Goal: Transaction & Acquisition: Book appointment/travel/reservation

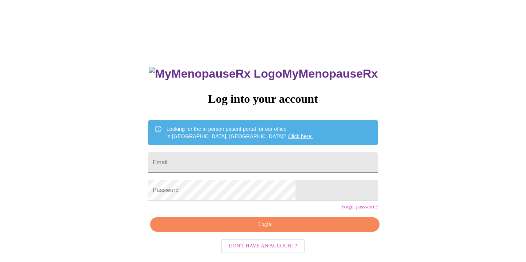
scroll to position [7, 0]
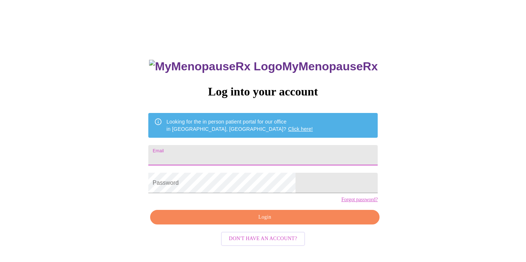
click at [213, 153] on input "Email" at bounding box center [262, 155] width 229 height 20
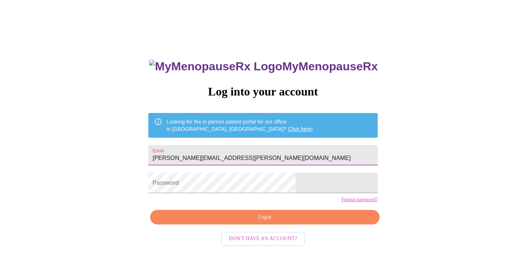
type input "[PERSON_NAME][EMAIL_ADDRESS][PERSON_NAME][DOMAIN_NAME]"
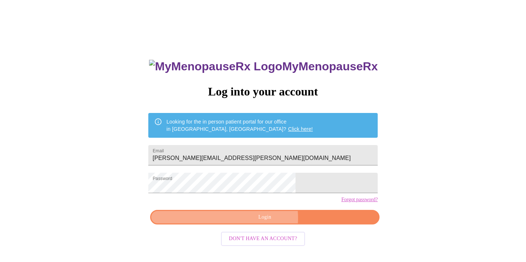
click at [257, 222] on span "Login" at bounding box center [264, 217] width 212 height 9
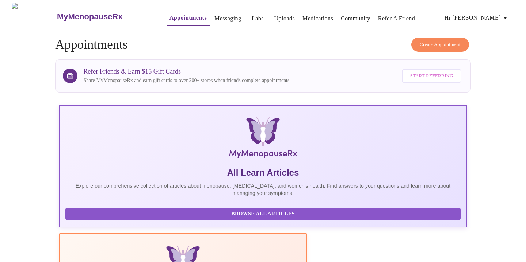
click at [169, 15] on link "Appointments" at bounding box center [187, 18] width 37 height 10
click at [419, 41] on span "Create Appointment" at bounding box center [439, 45] width 41 height 8
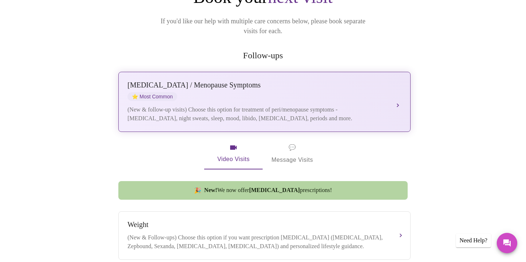
scroll to position [107, 0]
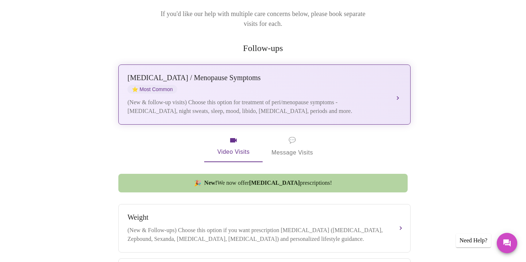
click at [398, 83] on button "[MEDICAL_DATA] / Menopause Symptoms ⭐ Most Common (New & follow-up visits) Choo…" at bounding box center [264, 95] width 292 height 60
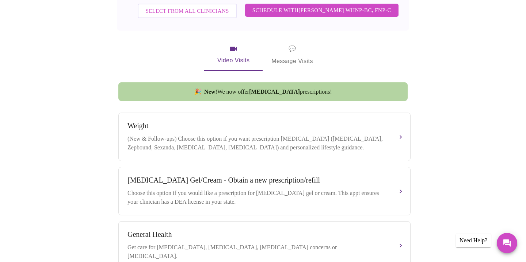
scroll to position [282, 0]
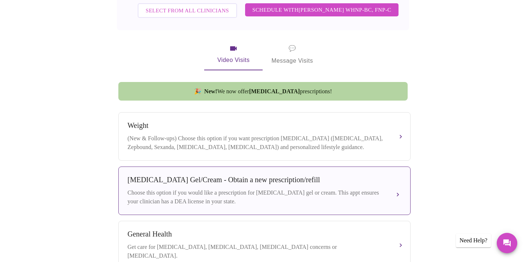
click at [289, 176] on div "[MEDICAL_DATA] Gel/Cream - Obtain a new prescription/refill" at bounding box center [256, 180] width 259 height 8
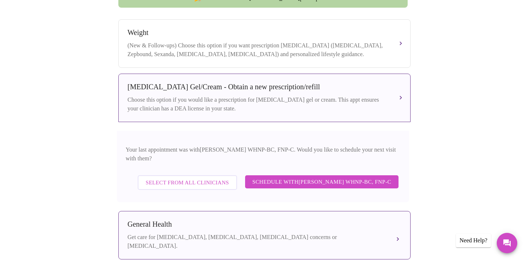
scroll to position [294, 0]
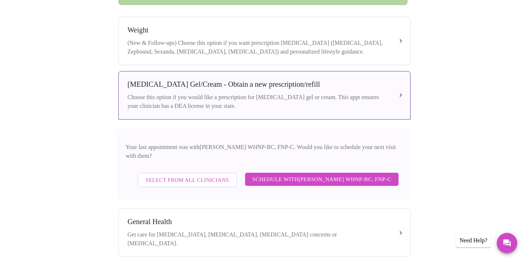
click at [197, 176] on span "Select from All Clinicians" at bounding box center [187, 180] width 83 height 9
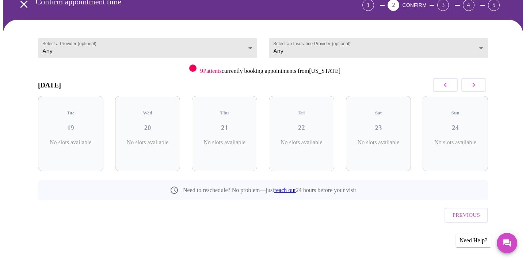
scroll to position [24, 0]
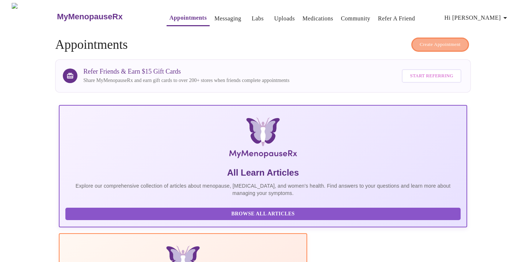
click at [435, 43] on span "Create Appointment" at bounding box center [439, 45] width 41 height 8
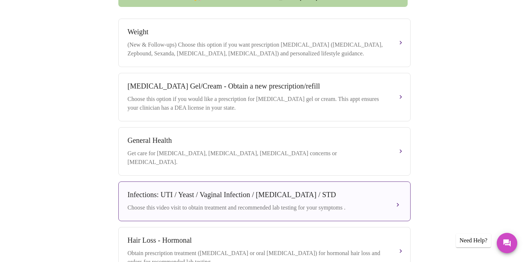
scroll to position [250, 0]
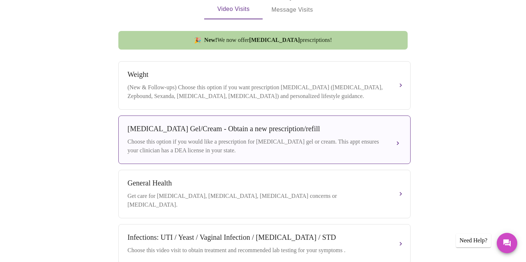
click at [272, 138] on div "Choose this option if you would like a prescription for [MEDICAL_DATA] gel or c…" at bounding box center [256, 147] width 259 height 18
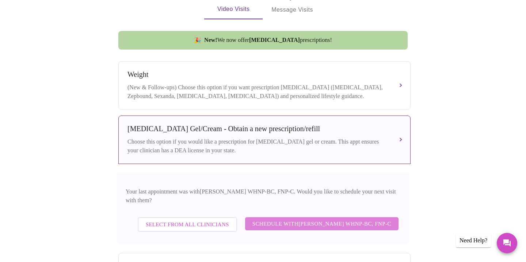
click at [345, 219] on span "Schedule with [PERSON_NAME] WHNP-BC, FNP-C" at bounding box center [321, 223] width 139 height 9
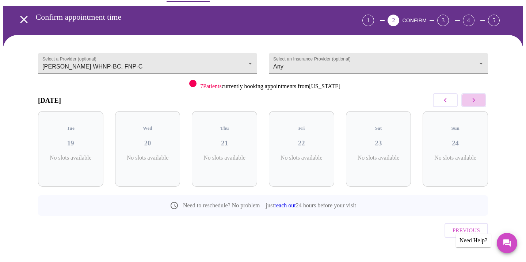
click at [471, 103] on icon "button" at bounding box center [473, 100] width 9 height 9
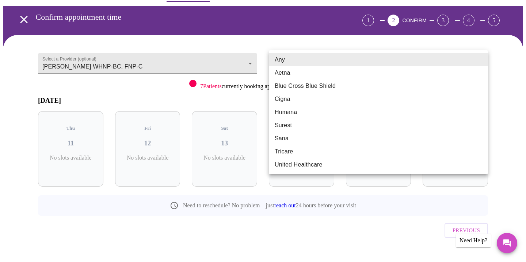
click at [362, 69] on body "MyMenopauseRx Appointments Messaging Labs Uploads Medications Community Refer a…" at bounding box center [263, 126] width 520 height 296
click at [334, 83] on li "Blue Cross Blue Shield" at bounding box center [378, 86] width 219 height 13
type input "Blue Cross Blue Shield"
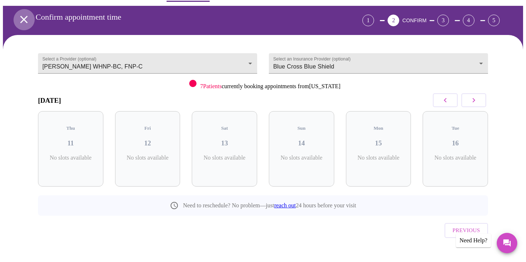
click at [26, 14] on icon "open drawer" at bounding box center [24, 19] width 13 height 13
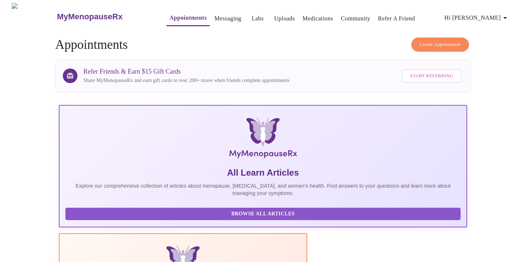
click at [424, 42] on span "Create Appointment" at bounding box center [439, 45] width 41 height 8
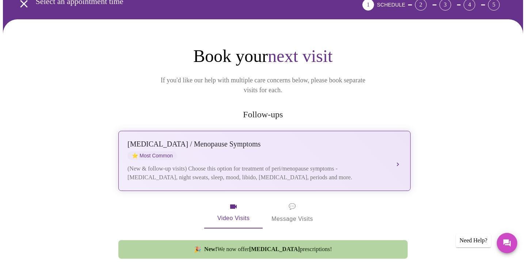
scroll to position [42, 0]
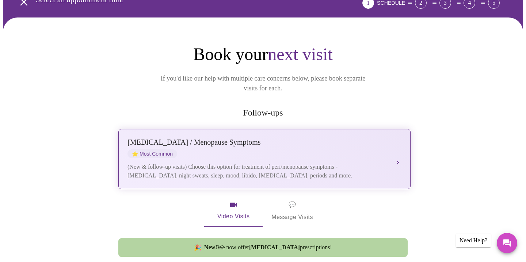
click at [263, 150] on div "[MEDICAL_DATA] / Menopause Symptoms ⭐ Most Common (New & follow-up visits) Choo…" at bounding box center [264, 159] width 274 height 42
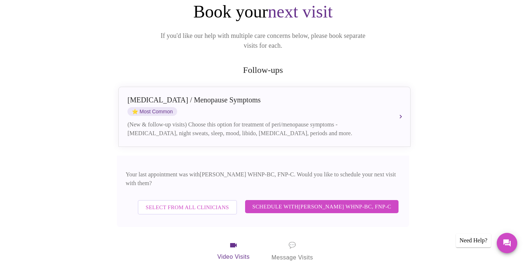
scroll to position [86, 0]
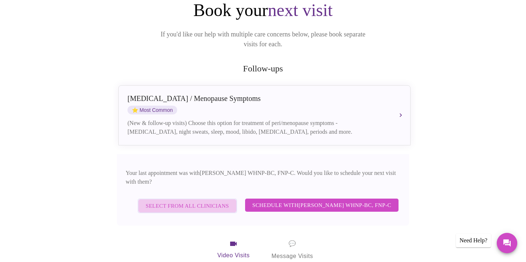
click at [192, 202] on span "Select from All Clinicians" at bounding box center [187, 206] width 83 height 9
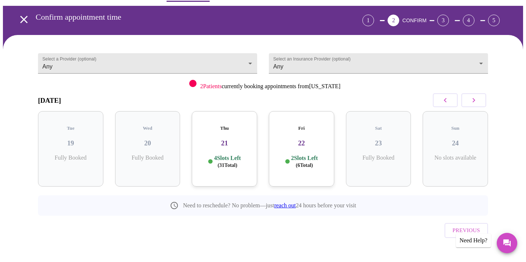
click at [312, 139] on h3 "22" at bounding box center [302, 143] width 54 height 8
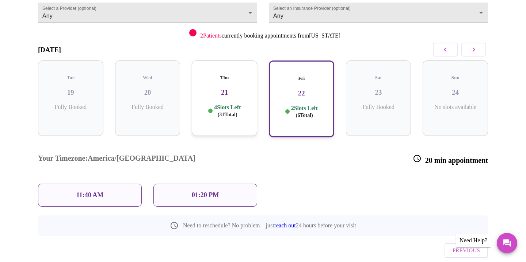
scroll to position [74, 0]
click at [234, 105] on p "4 Slots Left ( 31 Total)" at bounding box center [227, 112] width 27 height 14
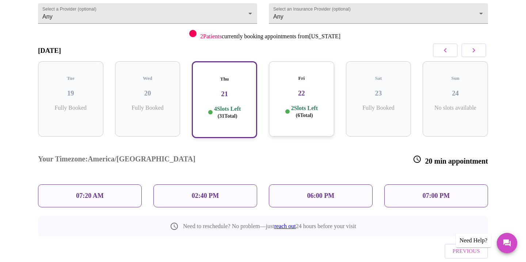
click at [91, 192] on p "07:20 AM" at bounding box center [90, 196] width 28 height 8
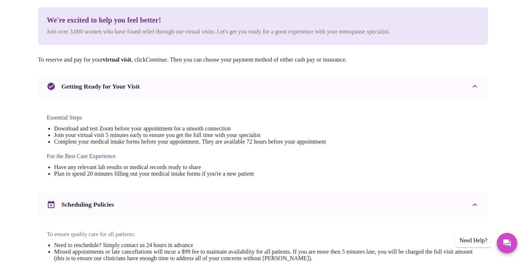
scroll to position [0, 0]
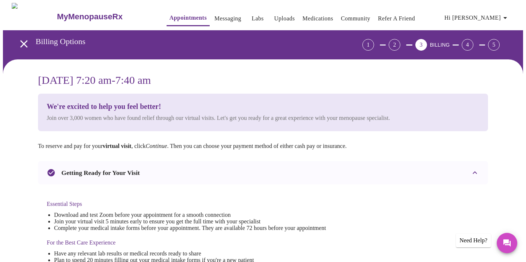
click at [18, 38] on icon "open drawer" at bounding box center [24, 44] width 13 height 13
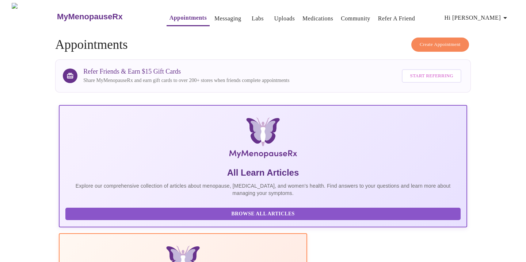
click at [442, 42] on span "Create Appointment" at bounding box center [439, 45] width 41 height 8
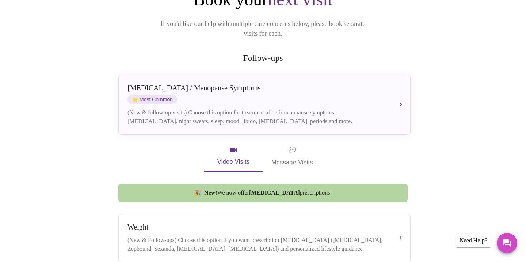
scroll to position [96, 0]
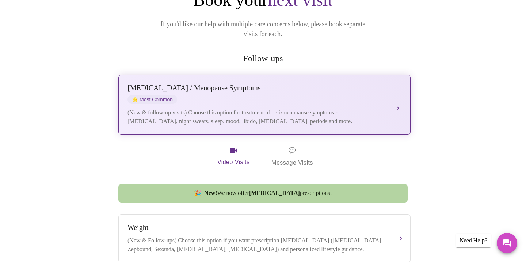
click at [292, 89] on div "[MEDICAL_DATA] / Menopause Symptoms ⭐ Most Common" at bounding box center [256, 94] width 259 height 20
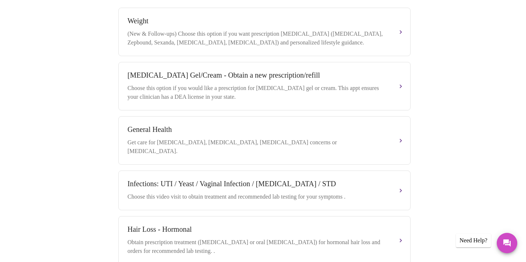
scroll to position [417, 0]
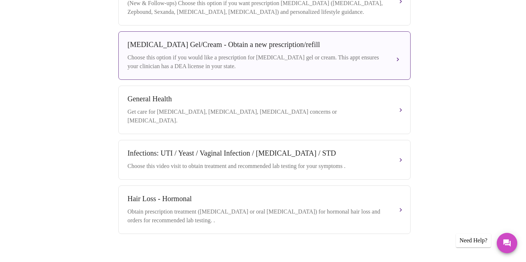
click at [235, 53] on div "Choose this option if you would like a prescription for [MEDICAL_DATA] gel or c…" at bounding box center [256, 62] width 259 height 18
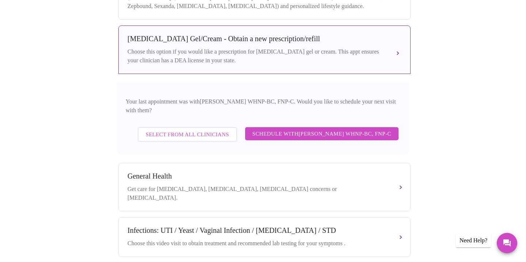
click at [235, 50] on div "Choose this option if you would like a prescription for [MEDICAL_DATA] gel or c…" at bounding box center [256, 56] width 259 height 18
click at [188, 130] on span "Select from All Clinicians" at bounding box center [187, 134] width 83 height 9
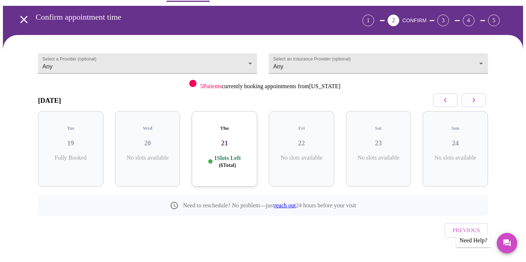
click at [469, 100] on icon "button" at bounding box center [473, 100] width 9 height 9
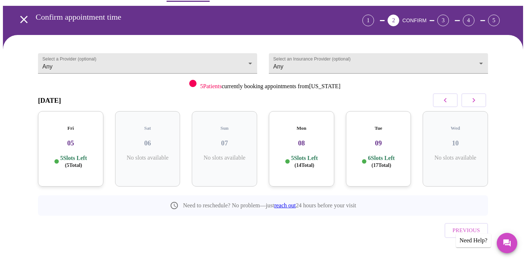
click at [441, 99] on icon "button" at bounding box center [445, 100] width 9 height 9
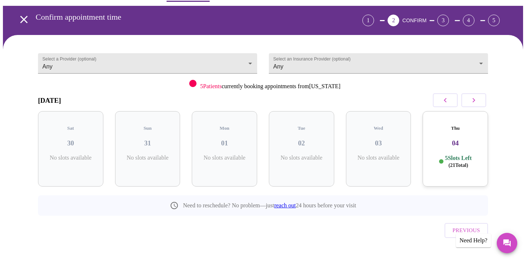
click at [441, 99] on icon "button" at bounding box center [445, 100] width 9 height 9
click at [313, 139] on h3 "21" at bounding box center [302, 143] width 54 height 8
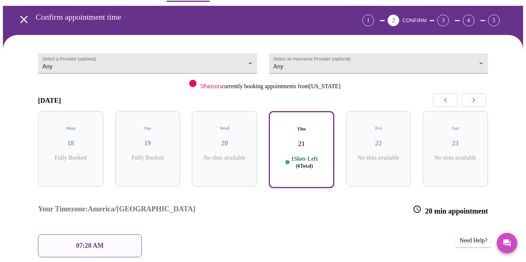
click at [115, 235] on div "07:20 AM" at bounding box center [90, 246] width 104 height 23
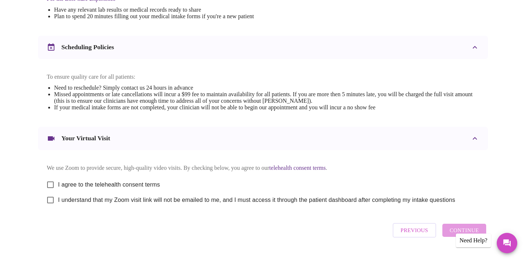
scroll to position [266, 0]
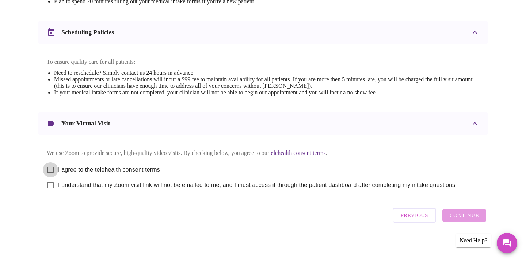
click at [53, 166] on input "I agree to the telehealth consent terms" at bounding box center [50, 169] width 15 height 15
checkbox input "true"
click at [53, 178] on input "I understand that my Zoom visit link will not be emailed to me, and I must acce…" at bounding box center [50, 185] width 15 height 15
checkbox input "true"
click at [461, 218] on span "Continue" at bounding box center [463, 215] width 29 height 9
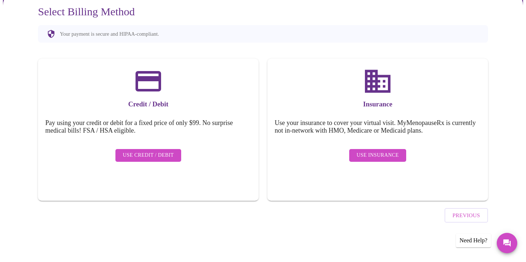
scroll to position [48, 0]
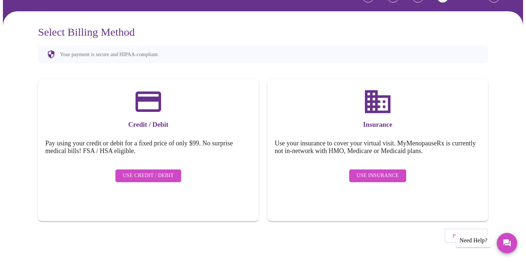
click at [155, 172] on span "Use Credit / Debit" at bounding box center [148, 176] width 51 height 9
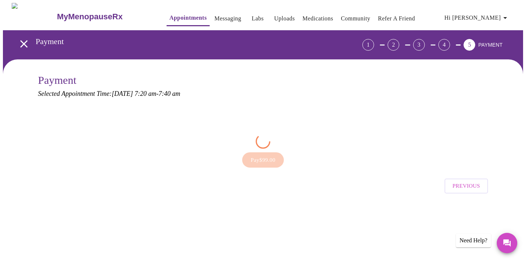
scroll to position [0, 0]
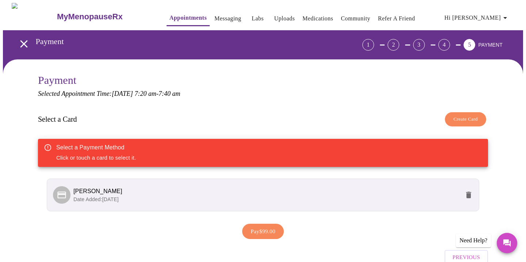
click at [168, 191] on span "[PERSON_NAME]" at bounding box center [266, 191] width 386 height 9
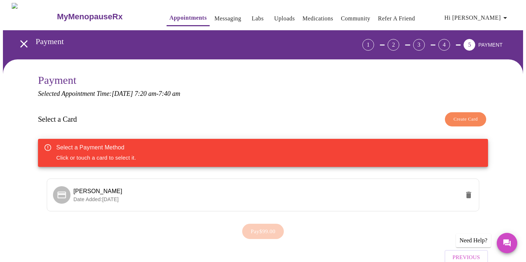
click at [154, 156] on div "Select a Payment Method Click or touch a card to select it." at bounding box center [263, 153] width 450 height 28
click at [456, 120] on span "Create Card" at bounding box center [465, 119] width 24 height 8
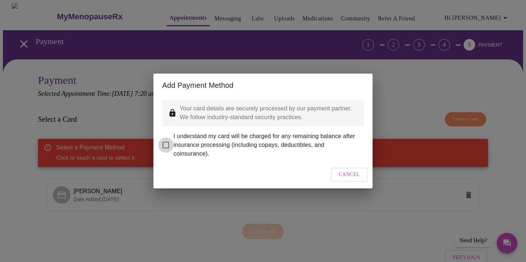
click at [168, 139] on input "I understand my card will be charged for any remaining balance after insurance …" at bounding box center [165, 145] width 15 height 15
checkbox input "true"
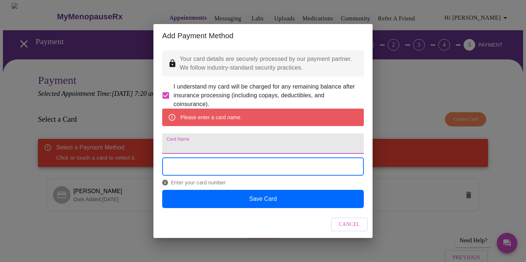
click at [197, 144] on input "Card Name" at bounding box center [263, 144] width 202 height 20
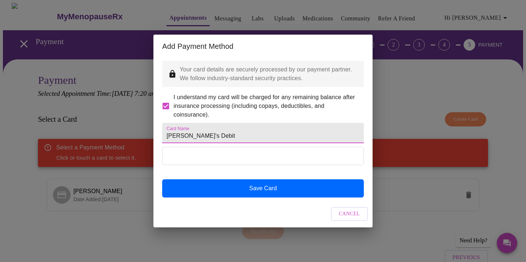
type input "[PERSON_NAME]'s Debit"
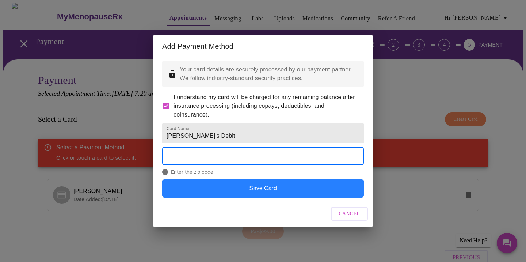
click at [252, 198] on button "Save Card" at bounding box center [263, 189] width 202 height 18
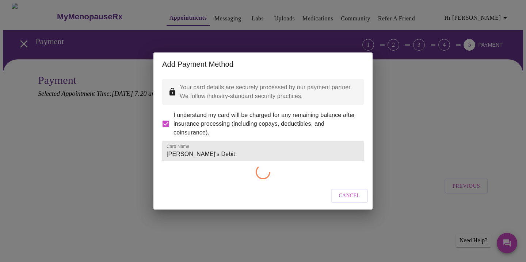
checkbox input "false"
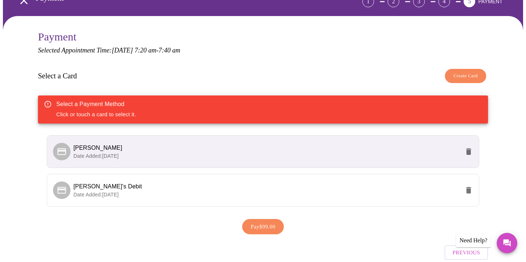
scroll to position [49, 0]
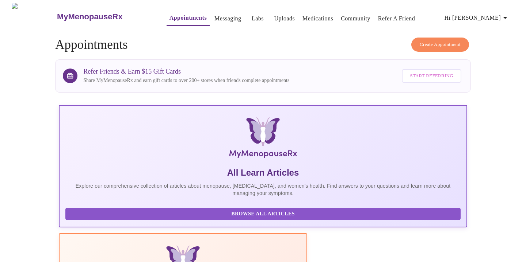
click at [437, 41] on span "Create Appointment" at bounding box center [439, 45] width 41 height 8
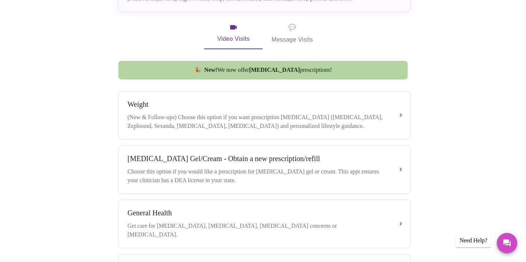
scroll to position [220, 0]
click at [297, 168] on div "Choose this option if you would like a prescription for [MEDICAL_DATA] gel or c…" at bounding box center [256, 176] width 259 height 18
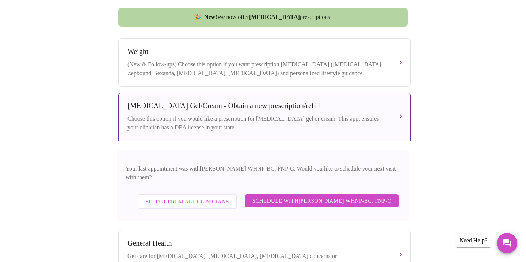
scroll to position [273, 0]
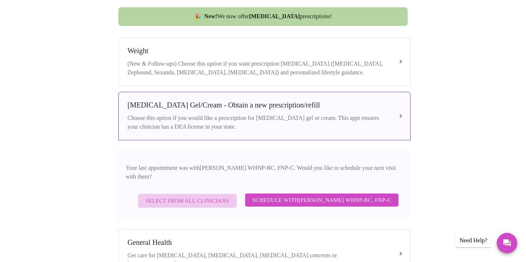
click at [196, 196] on span "Select from All Clinicians" at bounding box center [187, 200] width 83 height 9
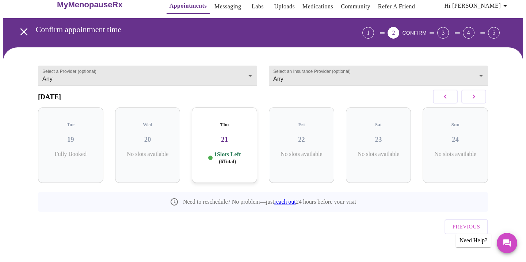
click at [224, 168] on div "Thu 21 1 Slots Left ( 6 Total)" at bounding box center [224, 146] width 65 height 76
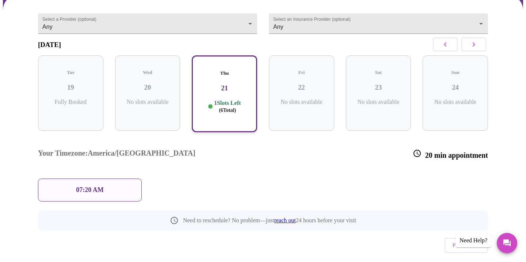
scroll to position [65, 0]
click at [84, 186] on p "07:20 AM" at bounding box center [90, 190] width 28 height 8
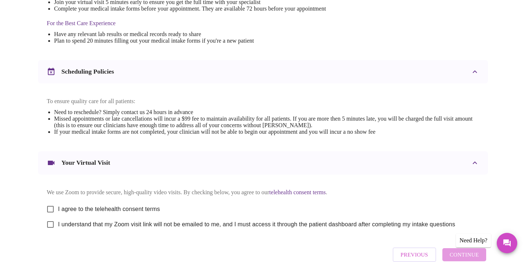
scroll to position [266, 0]
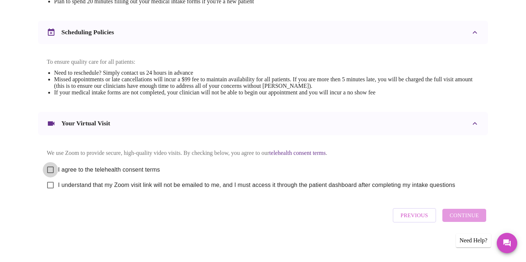
click at [51, 163] on input "I agree to the telehealth consent terms" at bounding box center [50, 169] width 15 height 15
checkbox input "true"
click at [47, 183] on input "I understand that my Zoom visit link will not be emailed to me, and I must acce…" at bounding box center [50, 185] width 15 height 15
checkbox input "true"
click at [461, 218] on span "Continue" at bounding box center [463, 215] width 29 height 9
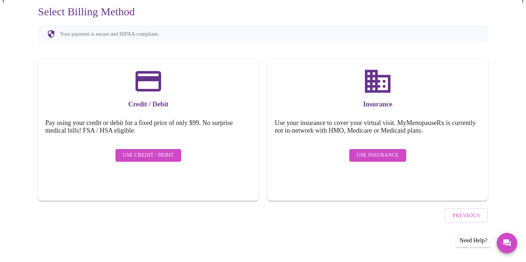
scroll to position [48, 0]
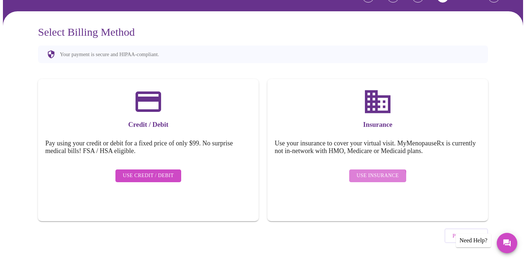
click at [375, 173] on span "Use Insurance" at bounding box center [377, 176] width 42 height 9
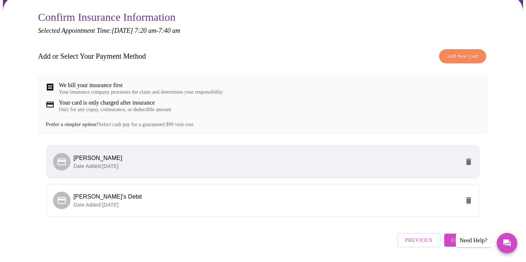
scroll to position [93, 0]
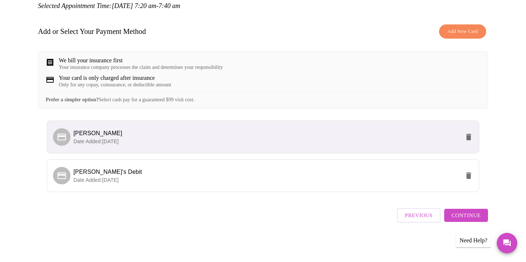
click at [460, 214] on span "Continue" at bounding box center [465, 215] width 29 height 9
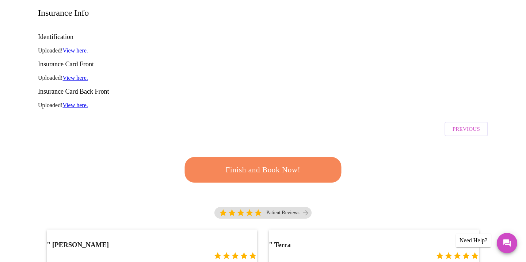
scroll to position [114, 0]
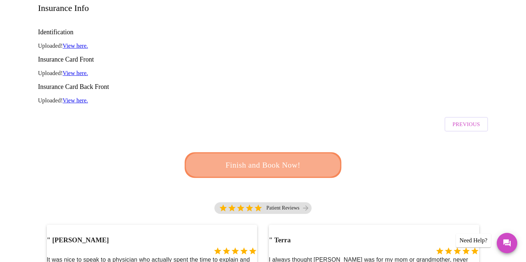
click at [294, 153] on button "Finish and Book Now!" at bounding box center [263, 166] width 157 height 26
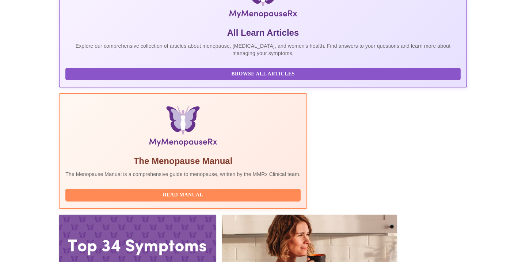
scroll to position [145, 0]
